Goal: Complete application form: Complete application form

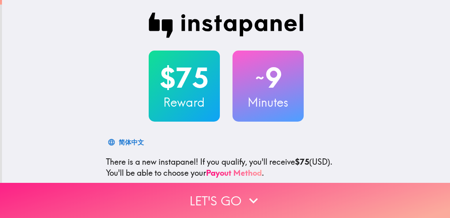
click at [252, 196] on icon "button" at bounding box center [253, 200] width 17 height 17
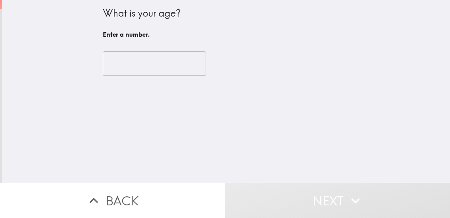
click at [131, 66] on input "number" at bounding box center [154, 63] width 103 height 25
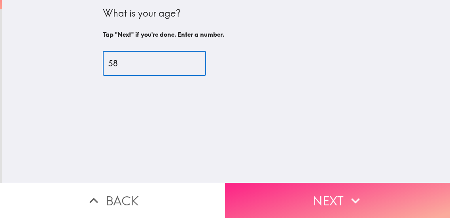
type input "58"
click at [313, 194] on button "Next" at bounding box center [337, 200] width 225 height 35
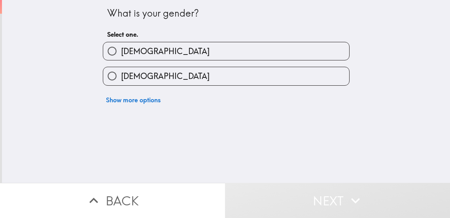
click at [194, 74] on label "[DEMOGRAPHIC_DATA]" at bounding box center [226, 76] width 246 height 18
click at [121, 74] on input "[DEMOGRAPHIC_DATA]" at bounding box center [112, 76] width 18 height 18
radio input "true"
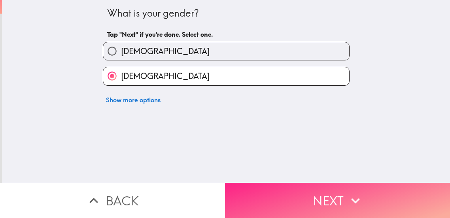
click at [280, 192] on button "Next" at bounding box center [337, 200] width 225 height 35
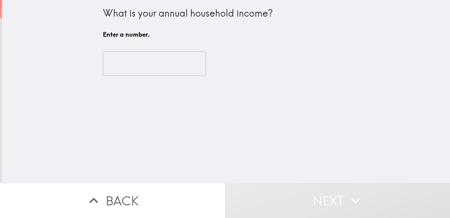
click at [126, 57] on input "number" at bounding box center [154, 63] width 103 height 25
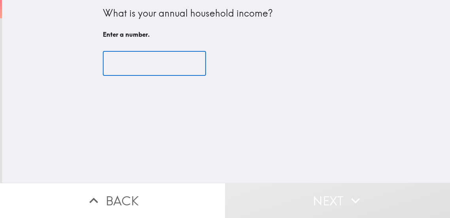
click at [126, 57] on input "number" at bounding box center [154, 63] width 103 height 25
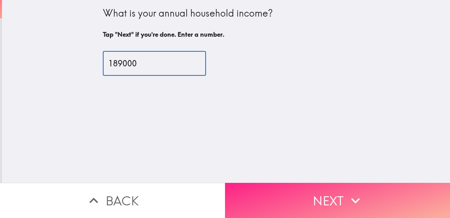
type input "189000"
click at [254, 190] on button "Next" at bounding box center [337, 200] width 225 height 35
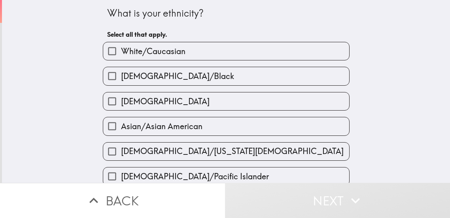
click at [229, 47] on label "White/Caucasian" at bounding box center [226, 51] width 246 height 18
click at [121, 47] on input "White/Caucasian" at bounding box center [112, 51] width 18 height 18
checkbox input "true"
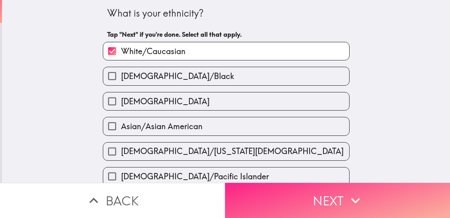
click at [280, 200] on button "Next" at bounding box center [337, 200] width 225 height 35
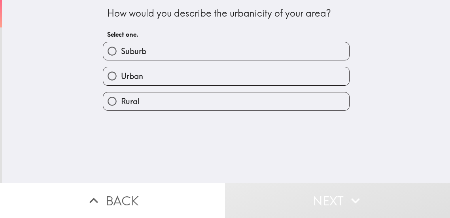
click at [279, 51] on label "Suburb" at bounding box center [226, 51] width 246 height 18
click at [121, 51] on input "Suburb" at bounding box center [112, 51] width 18 height 18
radio input "true"
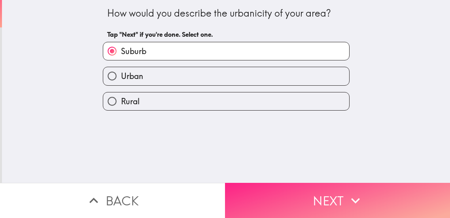
click at [270, 197] on button "Next" at bounding box center [337, 200] width 225 height 35
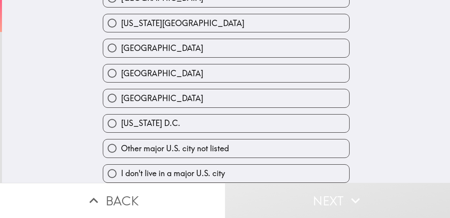
scroll to position [369, 0]
click at [287, 148] on label "Other major U.S. city not listed" at bounding box center [226, 149] width 246 height 18
click at [121, 148] on input "Other major U.S. city not listed" at bounding box center [112, 149] width 18 height 18
radio input "true"
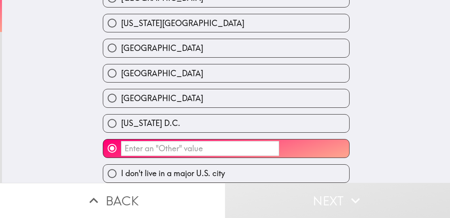
click at [127, 144] on input "​" at bounding box center [200, 148] width 158 height 15
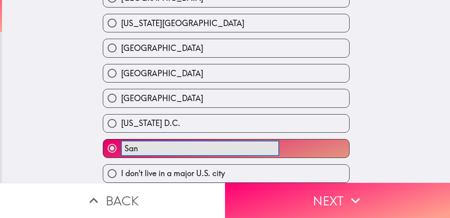
click at [103, 140] on button "San ​" at bounding box center [226, 149] width 246 height 18
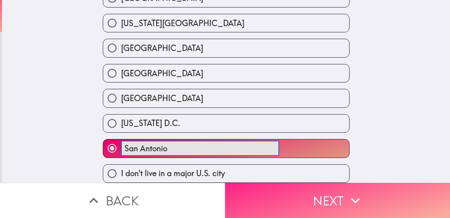
type input "San Antonio"
click at [269, 199] on button "Next" at bounding box center [337, 200] width 225 height 35
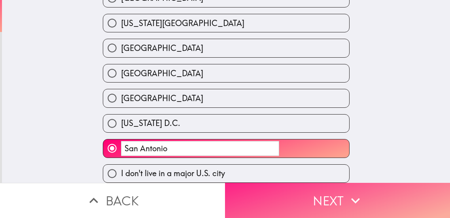
scroll to position [8, 0]
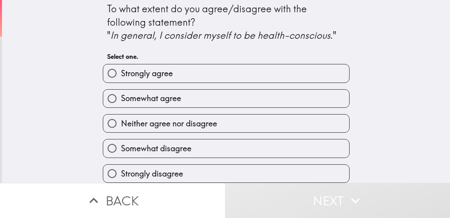
click at [303, 69] on label "Strongly agree" at bounding box center [226, 74] width 246 height 18
click at [121, 69] on input "Strongly agree" at bounding box center [112, 74] width 18 height 18
radio input "true"
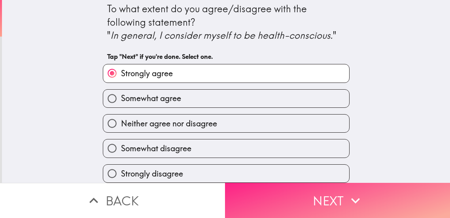
click at [296, 203] on button "Next" at bounding box center [337, 200] width 225 height 35
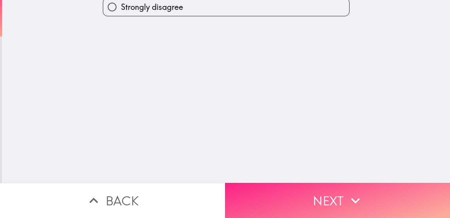
scroll to position [0, 0]
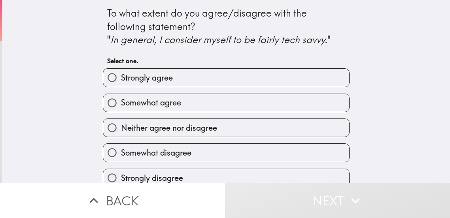
click at [314, 78] on label "Strongly agree" at bounding box center [226, 78] width 246 height 18
click at [121, 78] on input "Strongly agree" at bounding box center [112, 78] width 18 height 18
radio input "true"
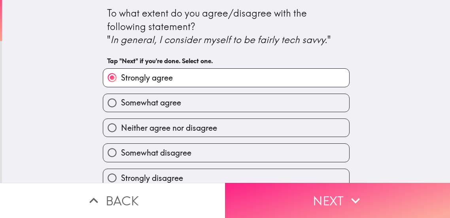
click at [289, 204] on button "Next" at bounding box center [337, 200] width 225 height 35
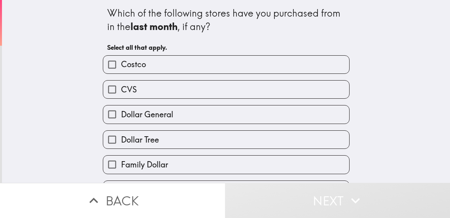
click at [296, 89] on label "CVS" at bounding box center [226, 90] width 246 height 18
click at [121, 89] on input "CVS" at bounding box center [112, 90] width 18 height 18
checkbox input "true"
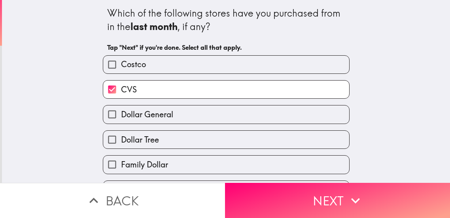
click at [271, 116] on label "Dollar General" at bounding box center [226, 115] width 246 height 18
click at [121, 116] on input "Dollar General" at bounding box center [112, 115] width 18 height 18
checkbox input "true"
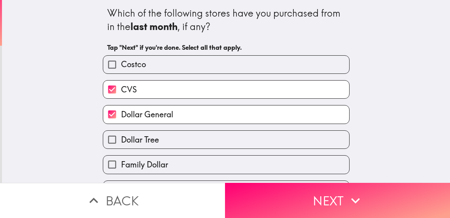
click at [214, 167] on label "Family Dollar" at bounding box center [226, 165] width 246 height 18
click at [121, 167] on input "Family Dollar" at bounding box center [112, 165] width 18 height 18
checkbox input "true"
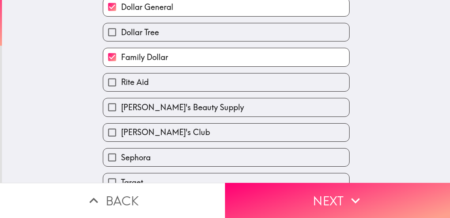
scroll to position [126, 0]
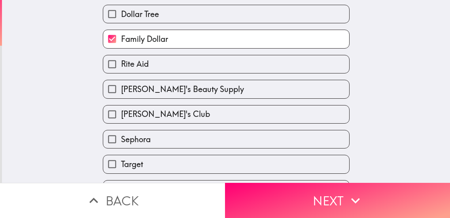
click at [303, 115] on label "[PERSON_NAME]'s Club" at bounding box center [226, 115] width 246 height 18
click at [121, 115] on input "[PERSON_NAME]'s Club" at bounding box center [112, 115] width 18 height 18
checkbox input "true"
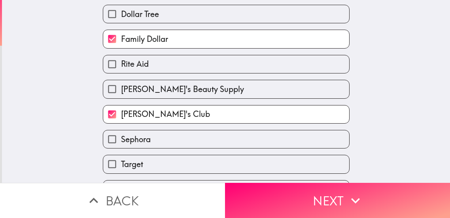
click at [283, 88] on label "[PERSON_NAME]'s Beauty Supply" at bounding box center [226, 89] width 246 height 18
click at [121, 88] on input "[PERSON_NAME]'s Beauty Supply" at bounding box center [112, 89] width 18 height 18
checkbox input "true"
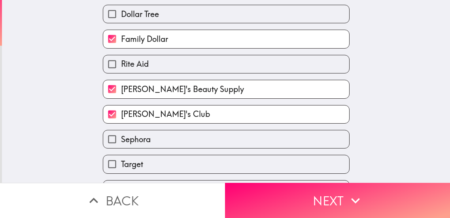
click at [234, 141] on label "Sephora" at bounding box center [226, 140] width 246 height 18
click at [121, 141] on input "Sephora" at bounding box center [112, 140] width 18 height 18
checkbox input "true"
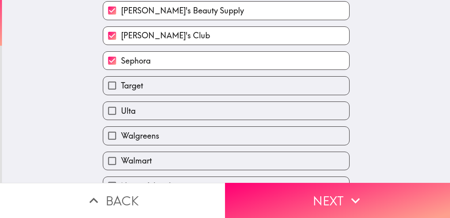
scroll to position [219, 0]
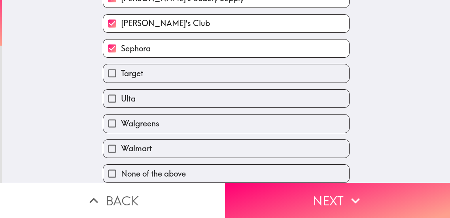
click at [240, 153] on label "Walmart" at bounding box center [226, 149] width 246 height 18
click at [121, 153] on input "Walmart" at bounding box center [112, 149] width 18 height 18
checkbox input "true"
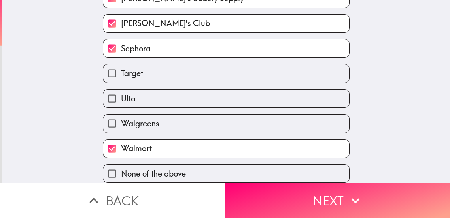
click at [237, 124] on label "Walgreens" at bounding box center [226, 124] width 246 height 18
click at [121, 124] on input "Walgreens" at bounding box center [112, 124] width 18 height 18
checkbox input "true"
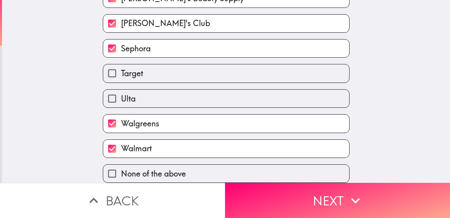
click at [227, 97] on label "Ulta" at bounding box center [226, 99] width 246 height 18
click at [121, 97] on input "Ulta" at bounding box center [112, 99] width 18 height 18
checkbox input "true"
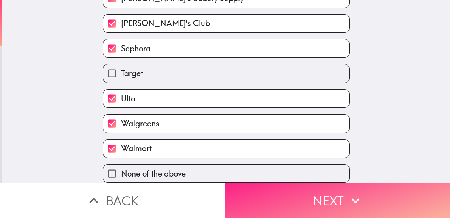
click at [277, 188] on button "Next" at bounding box center [337, 200] width 225 height 35
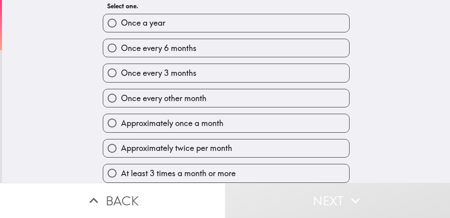
drag, startPoint x: 443, startPoint y: 91, endPoint x: 445, endPoint y: 110, distance: 19.1
click at [445, 110] on div "How many times a month would you say you shop at [GEOGRAPHIC_DATA]? Select one.…" at bounding box center [226, 91] width 448 height 183
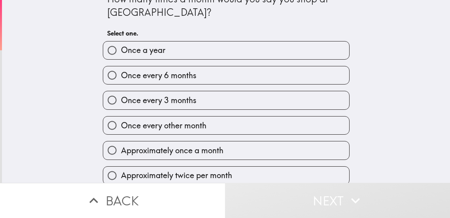
scroll to position [6, 0]
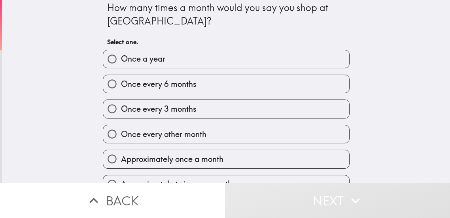
drag, startPoint x: 443, startPoint y: 38, endPoint x: 446, endPoint y: 63, distance: 24.3
click at [446, 63] on div "How many times a month would you say you shop at [GEOGRAPHIC_DATA]? Select one.…" at bounding box center [226, 91] width 448 height 183
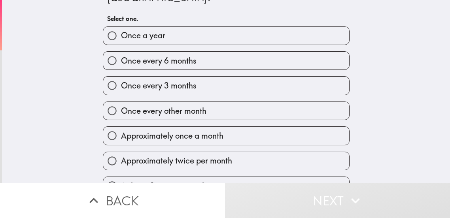
scroll to position [44, 0]
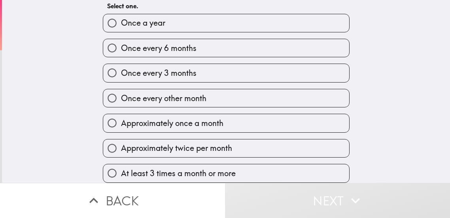
click at [324, 176] on label "At least 3 times a month or more" at bounding box center [226, 174] width 246 height 18
click at [121, 176] on input "At least 3 times a month or more" at bounding box center [112, 174] width 18 height 18
radio input "true"
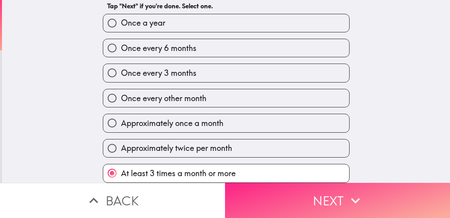
click at [323, 186] on button "Next" at bounding box center [337, 200] width 225 height 35
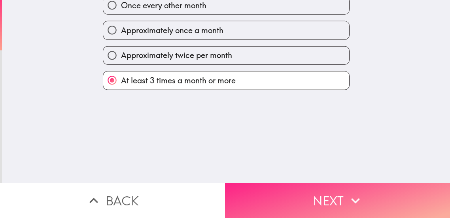
scroll to position [0, 0]
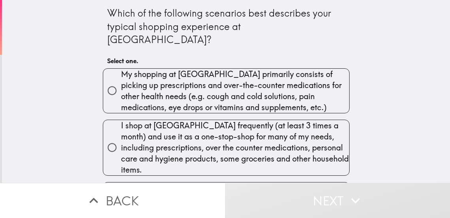
click at [104, 139] on input "I shop at [GEOGRAPHIC_DATA] frequently (at least 3 times a month) and use it as…" at bounding box center [112, 148] width 18 height 18
radio input "true"
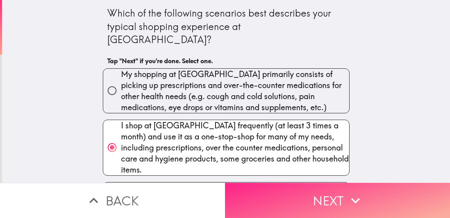
click at [241, 197] on button "Next" at bounding box center [337, 200] width 225 height 35
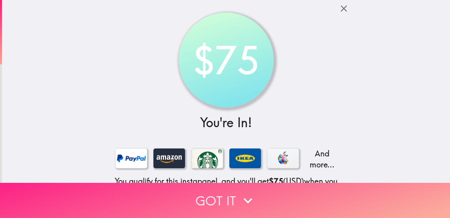
click at [247, 198] on icon "button" at bounding box center [248, 201] width 9 height 6
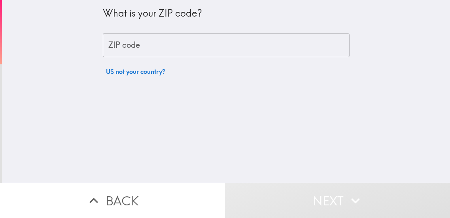
click at [144, 48] on input "ZIP code" at bounding box center [226, 45] width 247 height 25
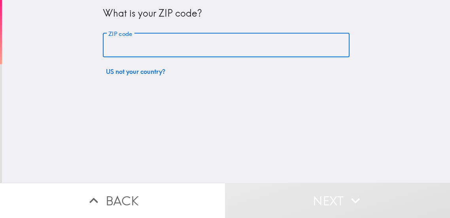
type input "78230"
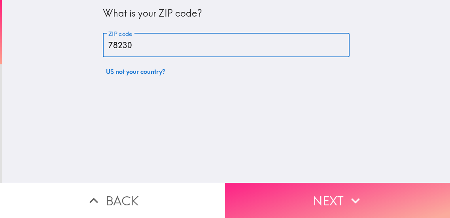
click at [277, 190] on button "Next" at bounding box center [337, 200] width 225 height 35
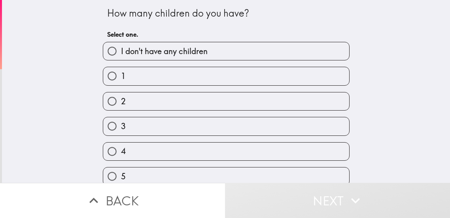
click at [274, 102] on label "2" at bounding box center [226, 102] width 246 height 18
click at [121, 102] on input "2" at bounding box center [112, 102] width 18 height 18
radio input "true"
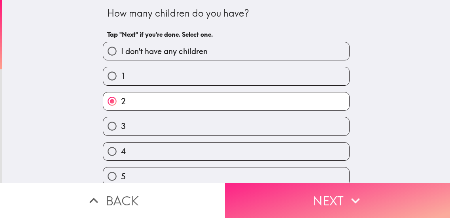
click at [297, 196] on button "Next" at bounding box center [337, 200] width 225 height 35
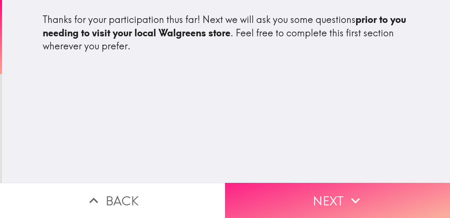
click at [347, 194] on icon "button" at bounding box center [355, 200] width 17 height 17
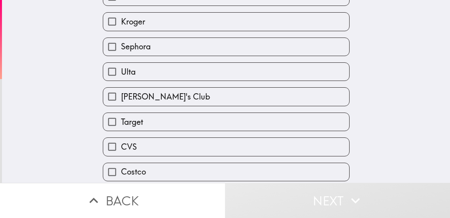
scroll to position [96, 0]
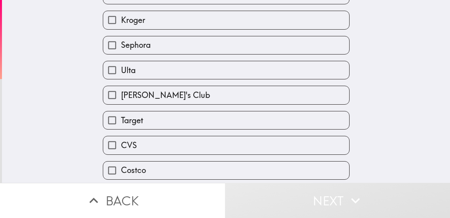
drag, startPoint x: 443, startPoint y: 68, endPoint x: 443, endPoint y: 99, distance: 30.1
click at [443, 99] on div "Choosing from this list (or adding other stores), what are your top 3 stores or…" at bounding box center [226, 91] width 448 height 183
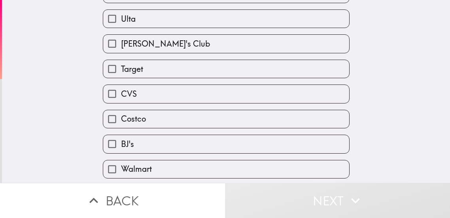
scroll to position [151, 0]
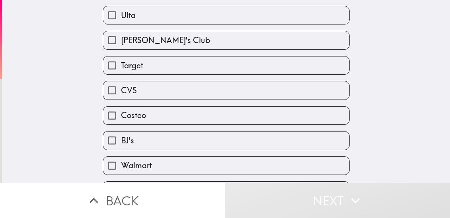
click at [194, 166] on label "Walmart" at bounding box center [226, 166] width 246 height 18
click at [121, 166] on input "Walmart" at bounding box center [112, 166] width 18 height 18
checkbox input "true"
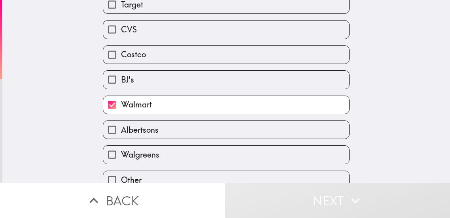
scroll to position [221, 0]
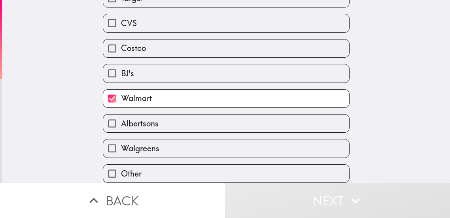
click at [313, 144] on label "Walgreens" at bounding box center [226, 149] width 246 height 18
click at [121, 144] on input "Walgreens" at bounding box center [112, 149] width 18 height 18
checkbox input "true"
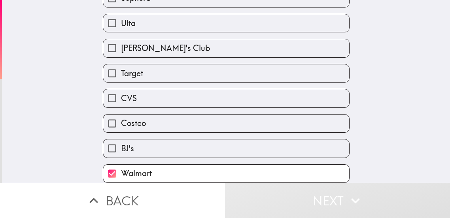
scroll to position [136, 0]
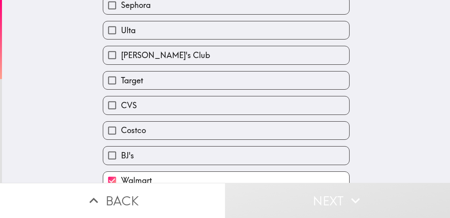
click at [333, 102] on label "CVS" at bounding box center [226, 106] width 246 height 18
click at [121, 102] on input "CVS" at bounding box center [112, 106] width 18 height 18
checkbox input "true"
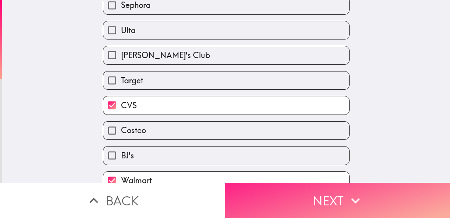
click at [344, 192] on button "Next" at bounding box center [337, 200] width 225 height 35
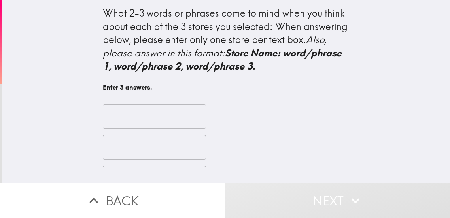
click at [103, 111] on input "text" at bounding box center [154, 116] width 103 height 25
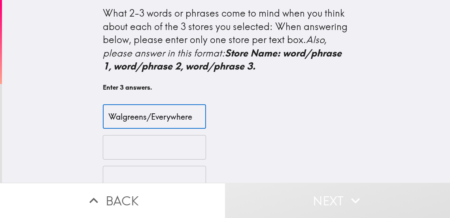
type input "Walgreens/Everywhere"
click at [103, 145] on input "text" at bounding box center [154, 147] width 103 height 25
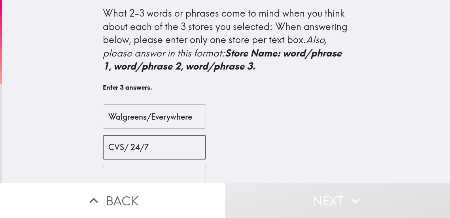
type input "CVS/ 24/7"
click at [104, 172] on input "text" at bounding box center [154, 178] width 103 height 25
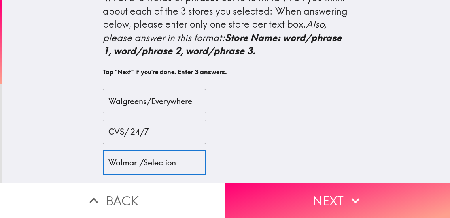
scroll to position [21, 0]
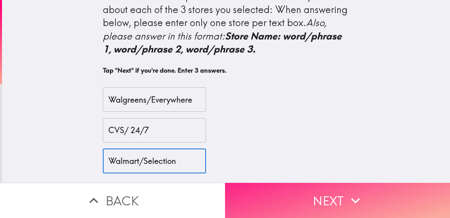
type input "Walmart/Selection"
click at [266, 200] on button "Next" at bounding box center [337, 200] width 225 height 35
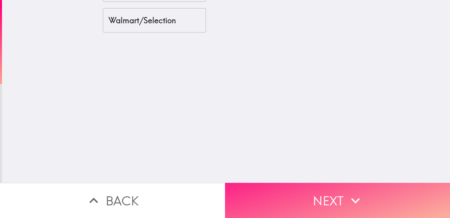
scroll to position [0, 0]
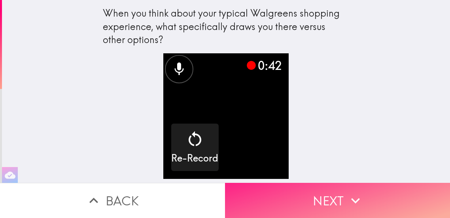
click at [329, 201] on button "Next" at bounding box center [337, 200] width 225 height 35
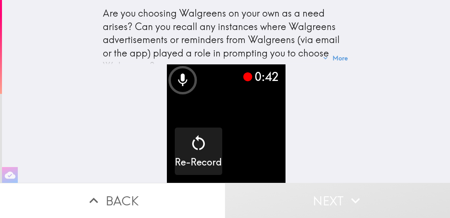
click at [221, 133] on video "button" at bounding box center [226, 124] width 119 height 119
click at [335, 55] on button "More" at bounding box center [335, 58] width 31 height 16
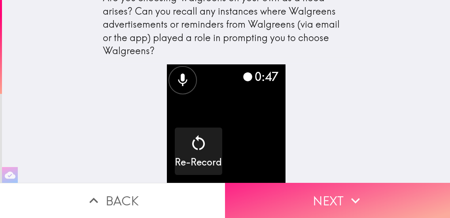
click at [319, 194] on button "Next" at bounding box center [337, 200] width 225 height 35
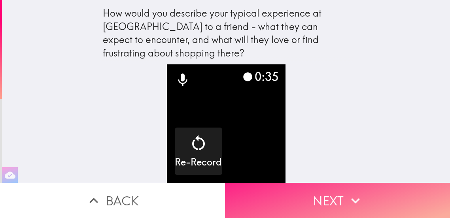
click at [328, 192] on button "Next" at bounding box center [337, 200] width 225 height 35
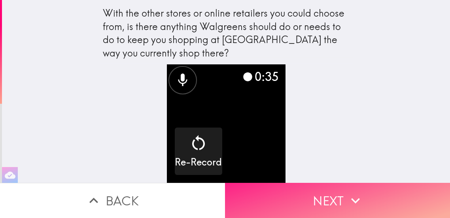
click at [359, 192] on icon "button" at bounding box center [355, 200] width 17 height 17
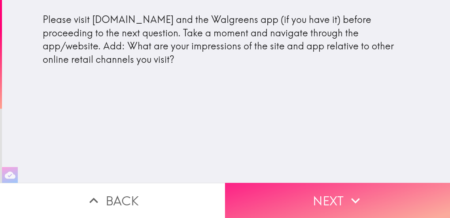
click at [353, 192] on icon "button" at bounding box center [355, 200] width 17 height 17
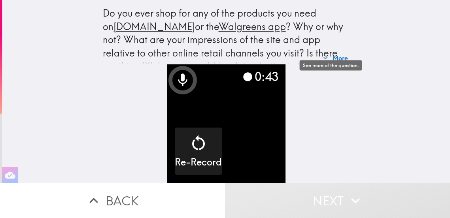
click at [333, 55] on button "More" at bounding box center [335, 58] width 31 height 16
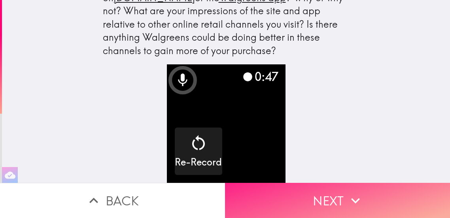
click at [328, 192] on button "Next" at bounding box center [337, 200] width 225 height 35
